Goal: Task Accomplishment & Management: Complete application form

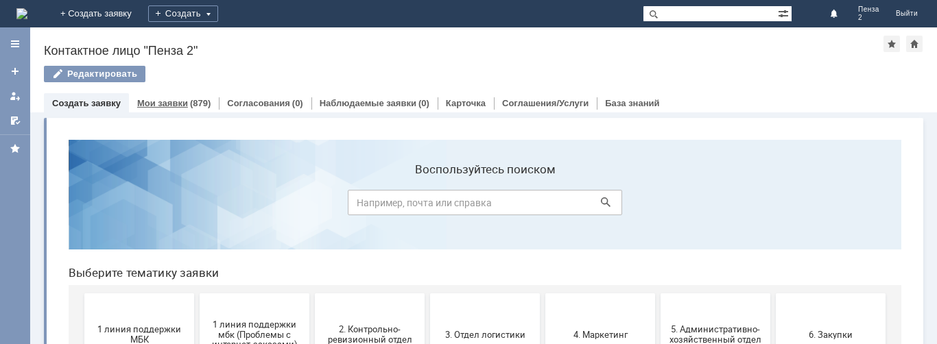
click at [178, 105] on link "Мои заявки" at bounding box center [162, 103] width 51 height 10
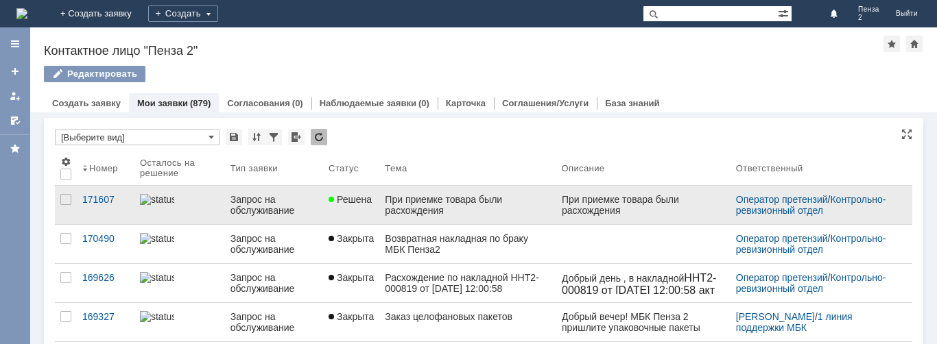
click at [483, 204] on div "При приемке товара были расхождения" at bounding box center [467, 205] width 165 height 22
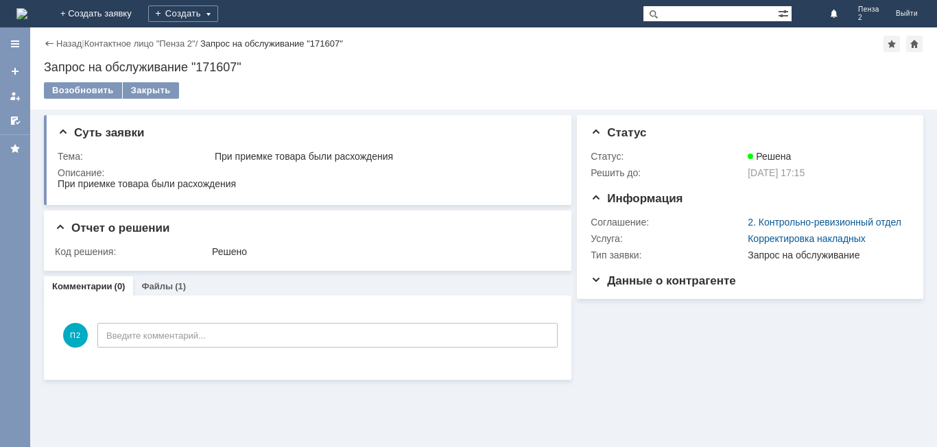
click at [46, 43] on div "Назад" at bounding box center [63, 43] width 38 height 10
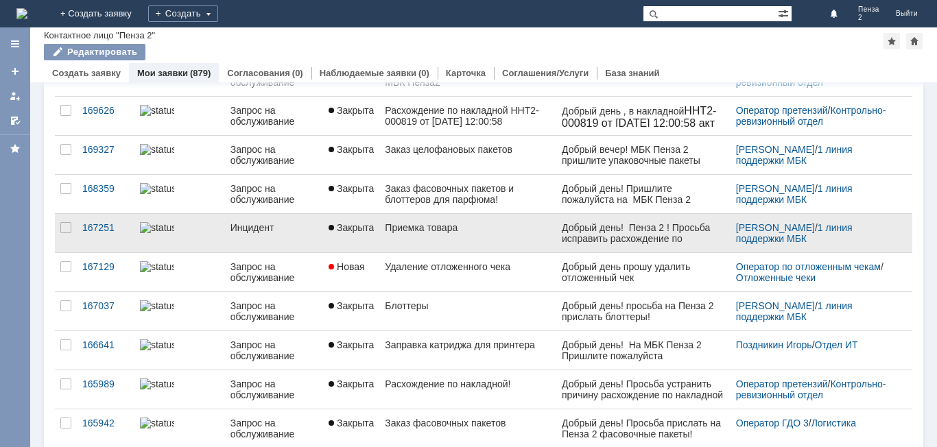
click at [599, 235] on div "Добрый день! Пенза 2 ! Просьба исправить расхождение по накладной № 759 . По фа…" at bounding box center [642, 255] width 163 height 66
click at [414, 230] on div "Приемка товара" at bounding box center [467, 227] width 165 height 11
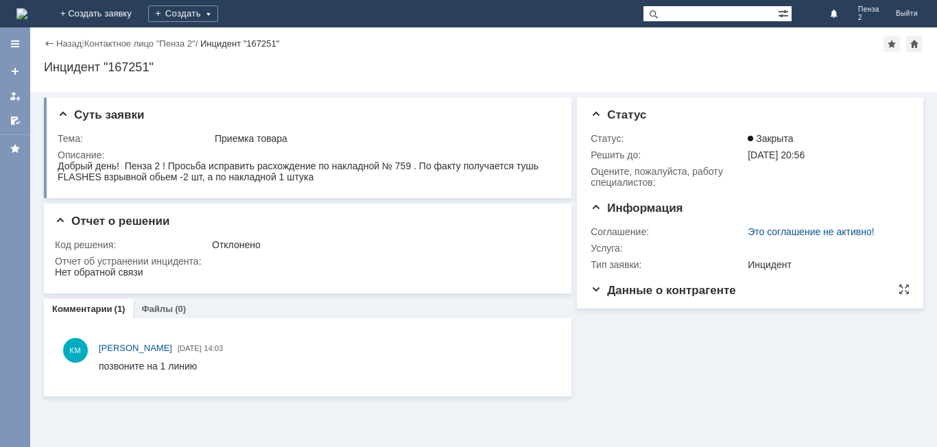
click at [649, 291] on span "Данные о контрагенте" at bounding box center [662, 290] width 145 height 13
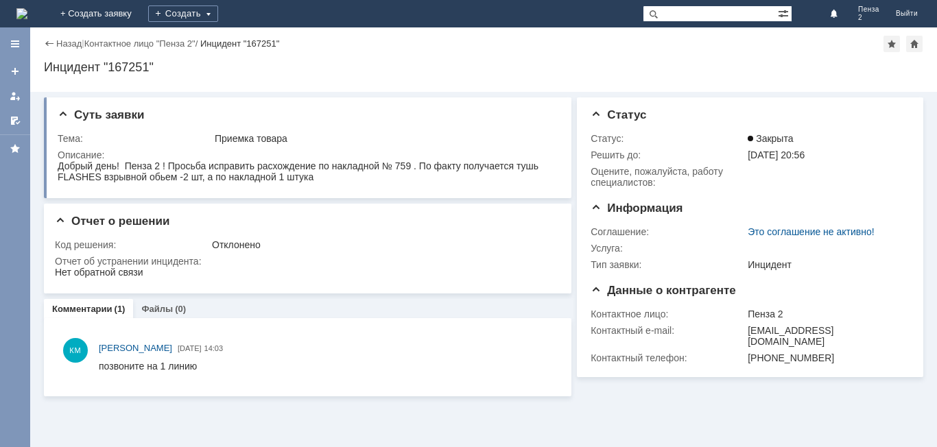
click at [49, 42] on div "Назад" at bounding box center [63, 43] width 38 height 10
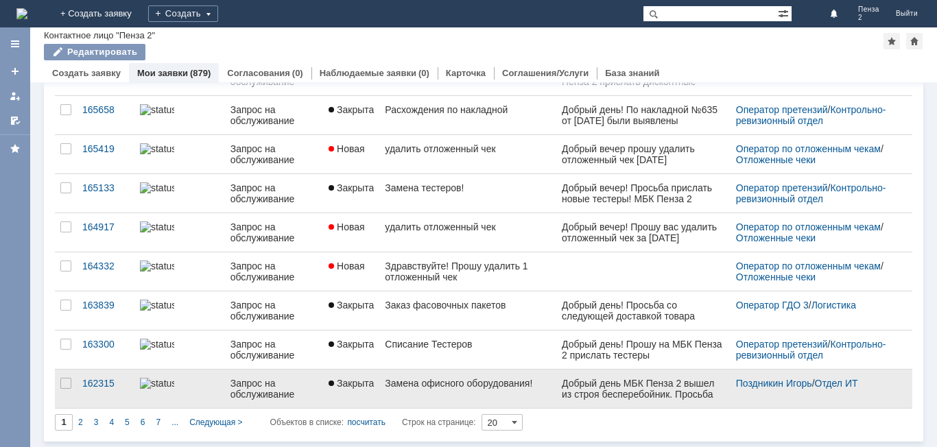
click at [474, 344] on div "Замена офисного оборудования!" at bounding box center [467, 383] width 165 height 11
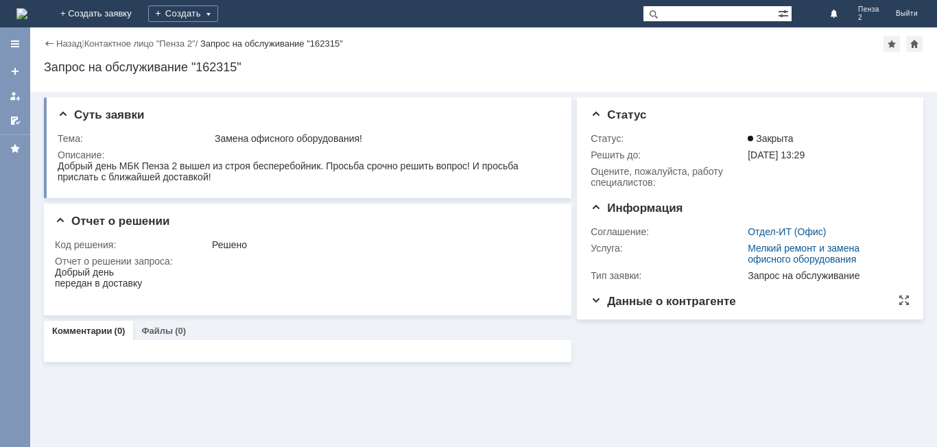
click at [623, 303] on span "Данные о контрагенте" at bounding box center [662, 301] width 145 height 13
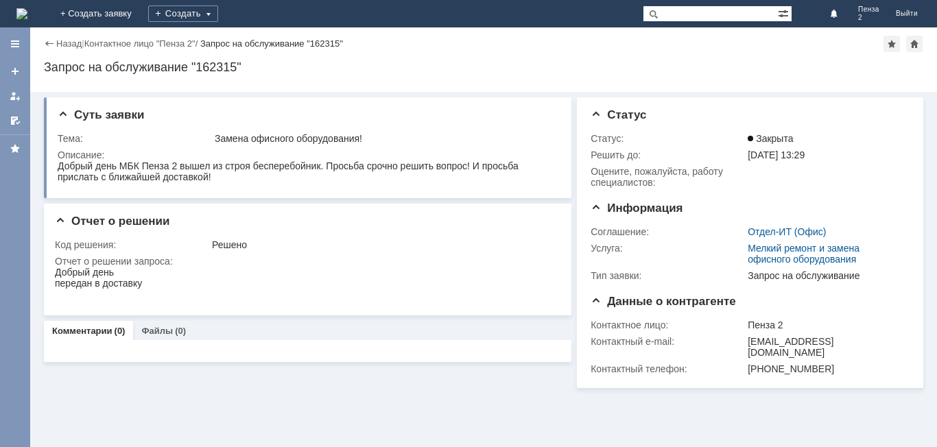
click at [52, 42] on div "Назад" at bounding box center [63, 43] width 38 height 10
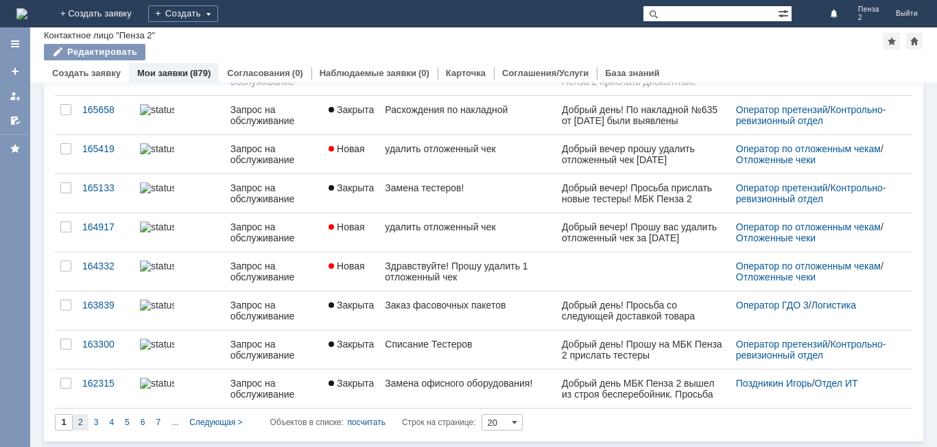
click at [84, 344] on div "2" at bounding box center [81, 422] width 16 height 16
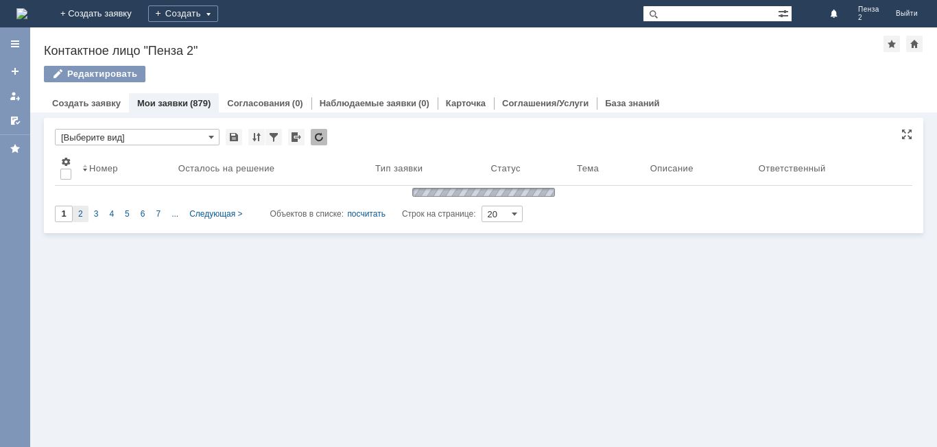
type input "2"
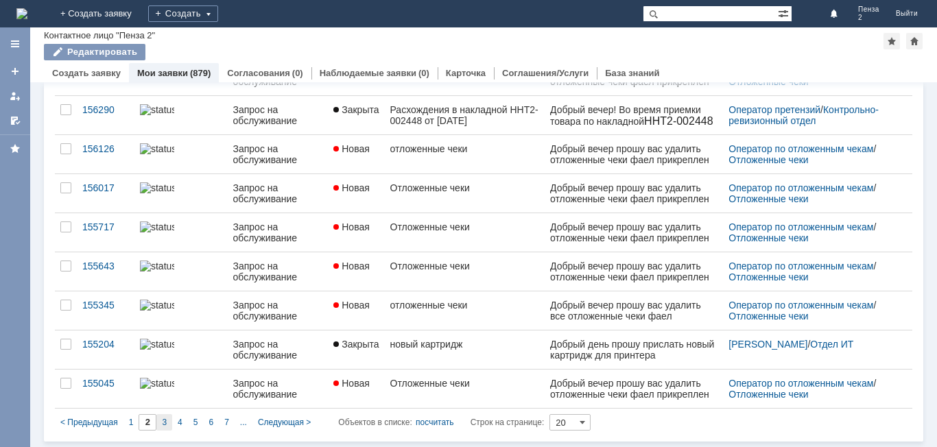
click at [165, 344] on span "3" at bounding box center [164, 423] width 5 height 10
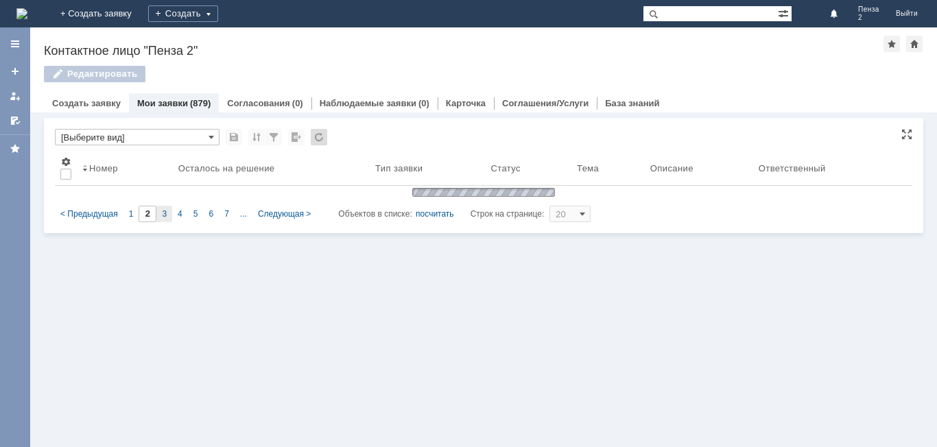
type input "3"
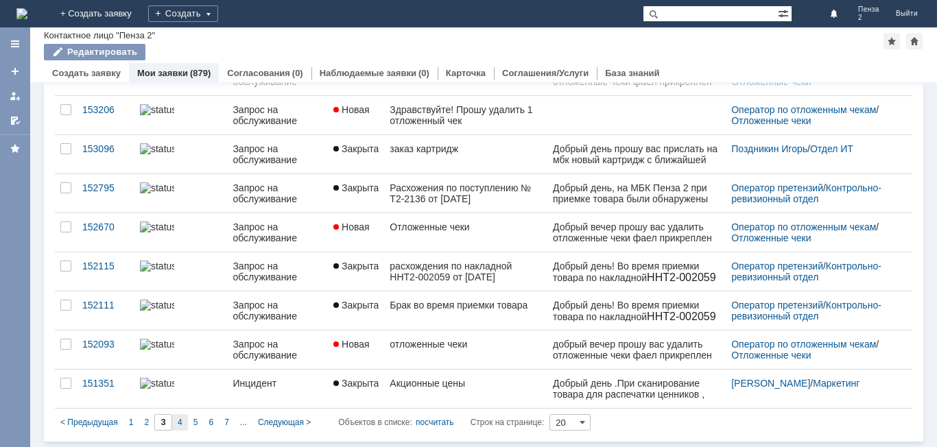
click at [182, 344] on div "4" at bounding box center [180, 422] width 16 height 16
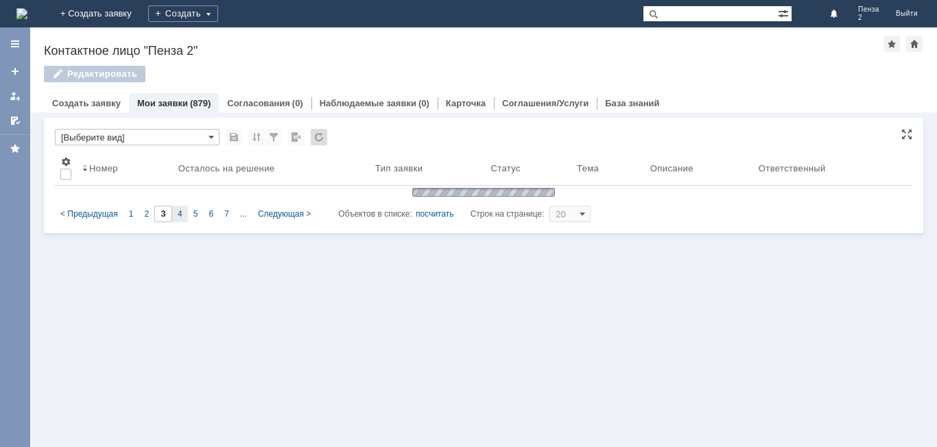
type input "4"
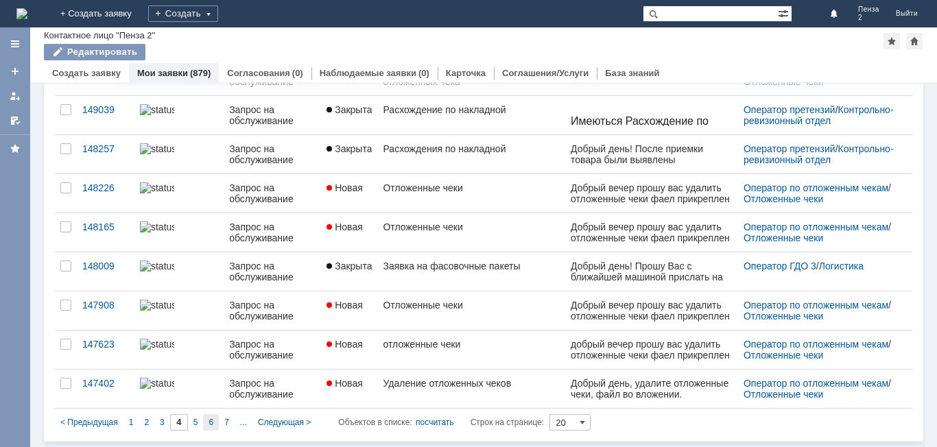
click at [208, 344] on div "6" at bounding box center [211, 422] width 16 height 16
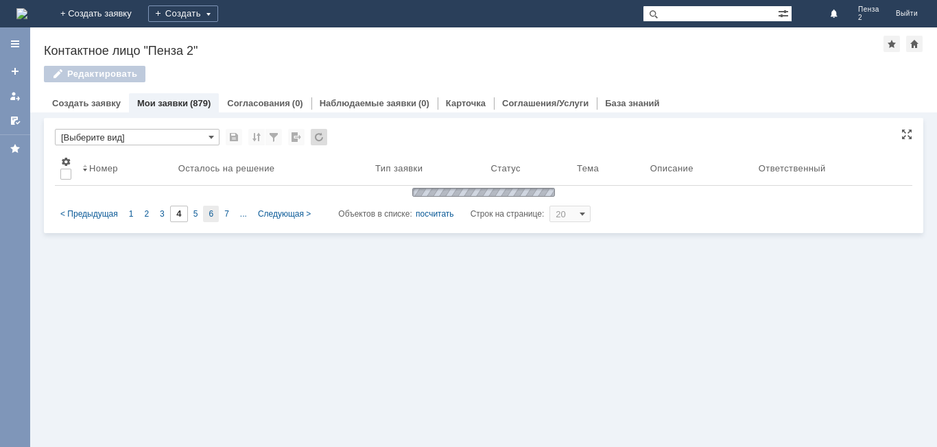
type input "6"
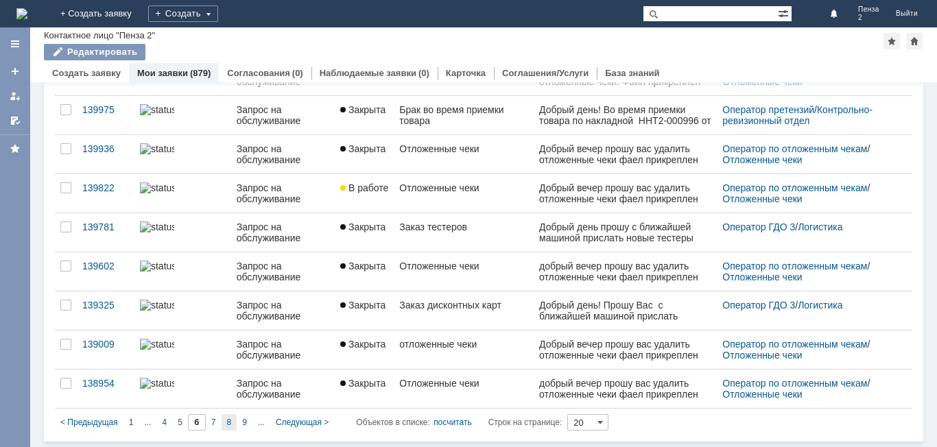
click at [229, 344] on span "8" at bounding box center [229, 423] width 5 height 10
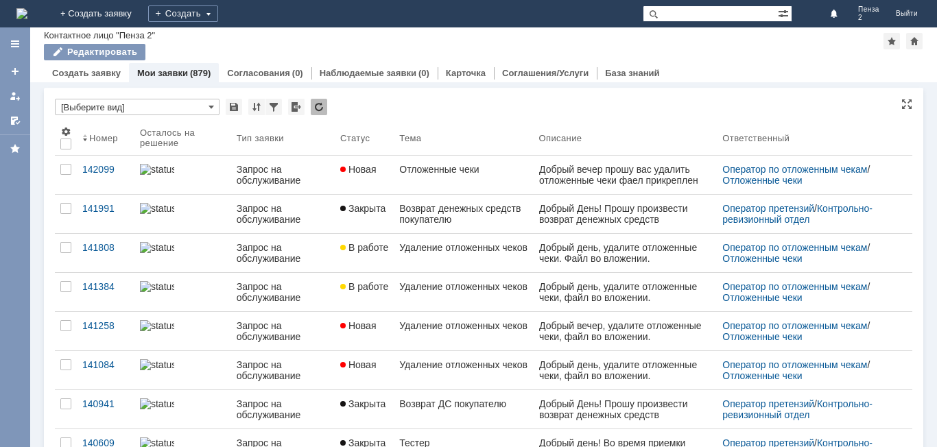
type input "8"
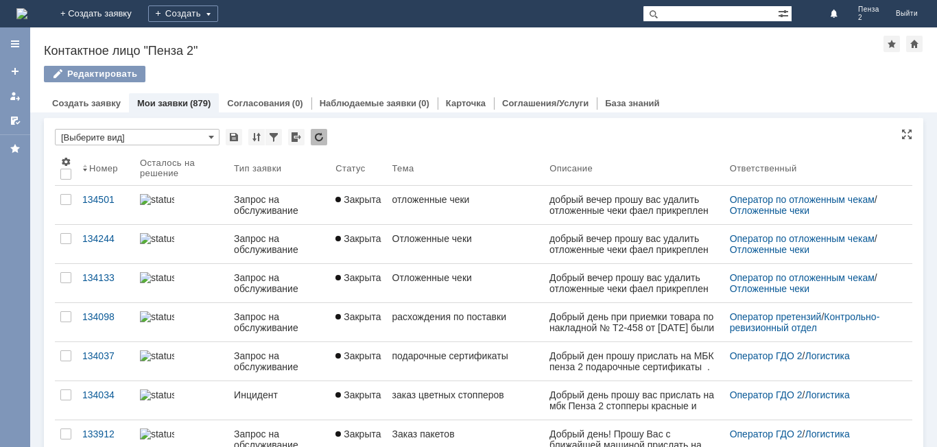
click at [176, 104] on link "Мои заявки" at bounding box center [162, 103] width 51 height 10
click at [81, 103] on link "Создать заявку" at bounding box center [86, 103] width 69 height 10
